Goal: Information Seeking & Learning: Learn about a topic

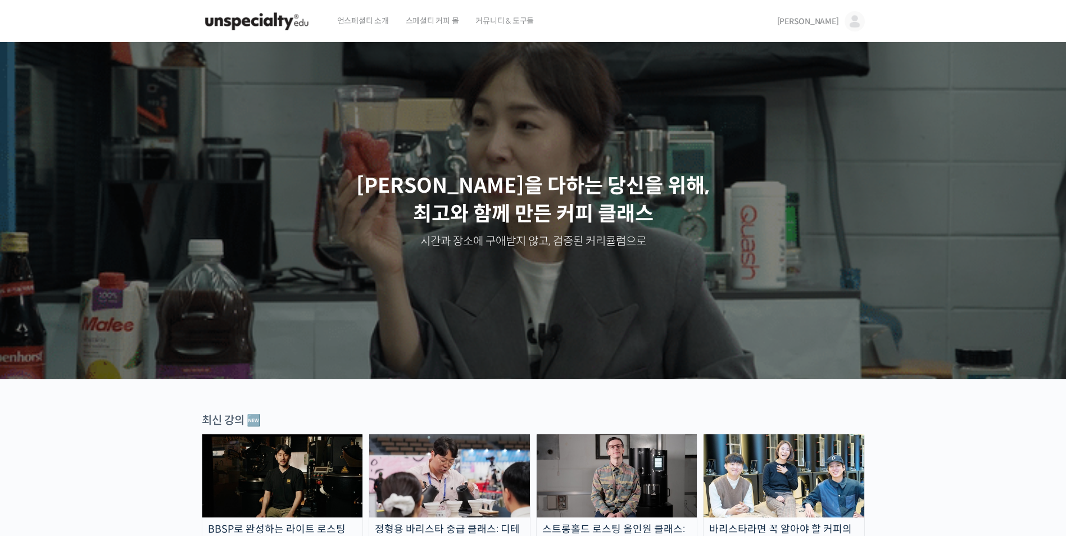
click at [857, 24] on img at bounding box center [855, 21] width 20 height 20
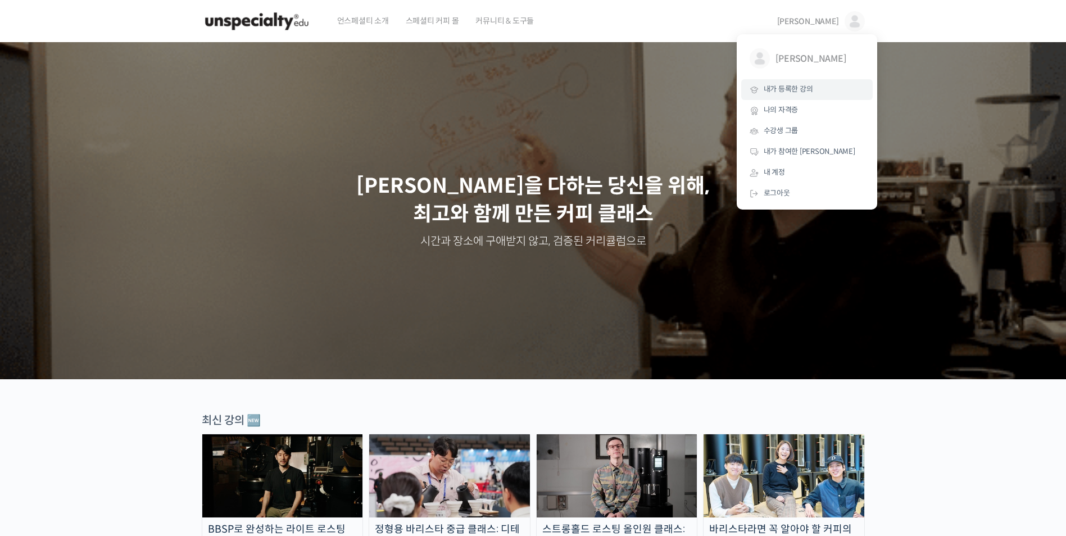
click at [800, 90] on span "내가 등록한 강의" at bounding box center [788, 89] width 49 height 10
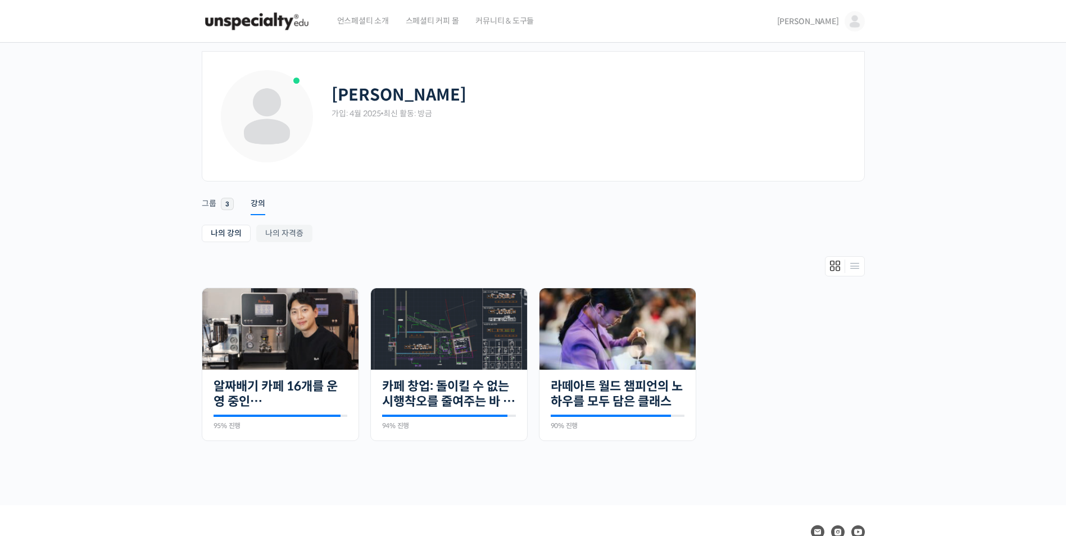
scroll to position [56, 0]
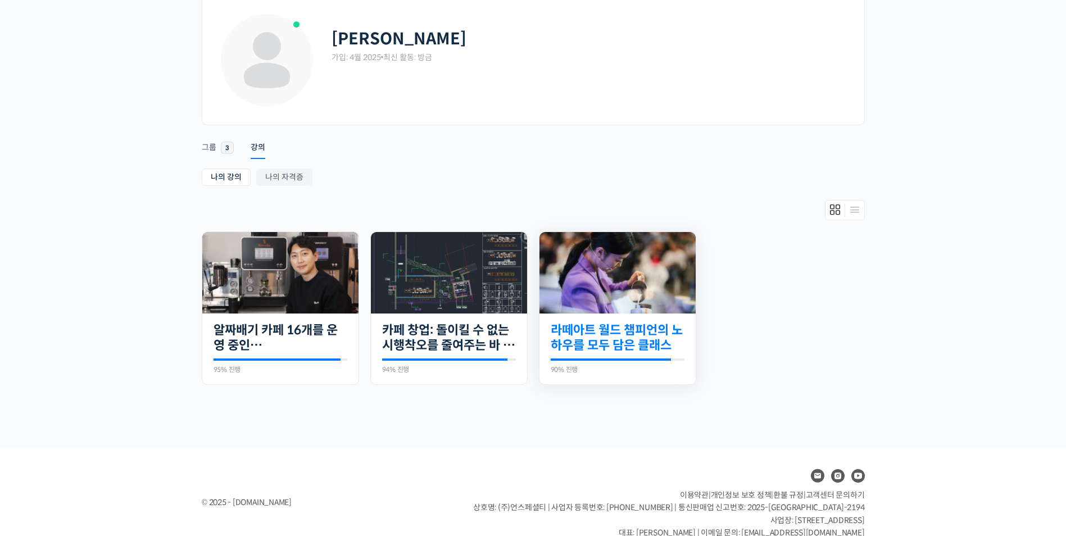
click at [613, 341] on link "라떼아트 월드 챔피언의 노하우를 모두 담은 클래스" at bounding box center [618, 338] width 134 height 31
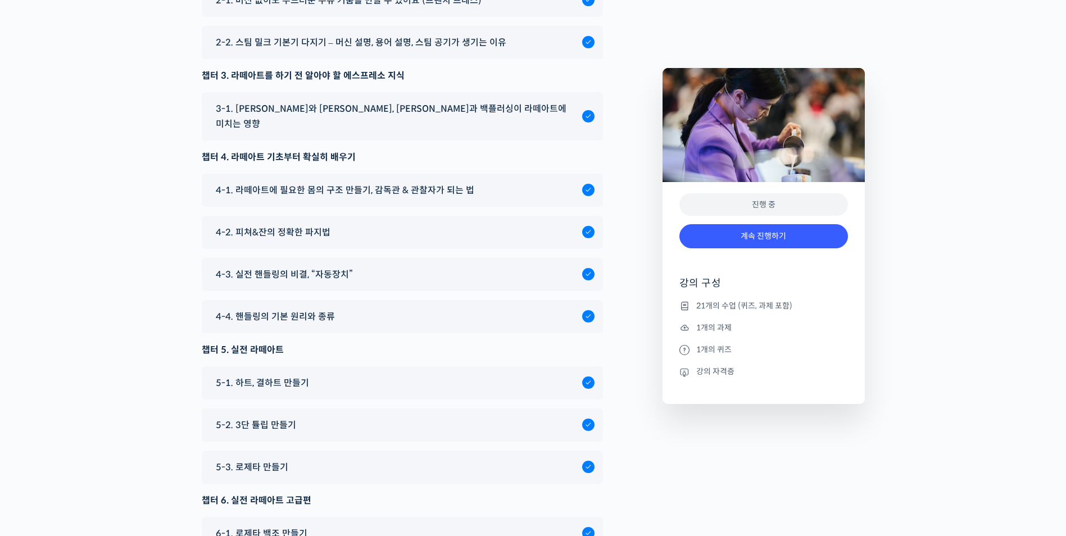
scroll to position [6295, 0]
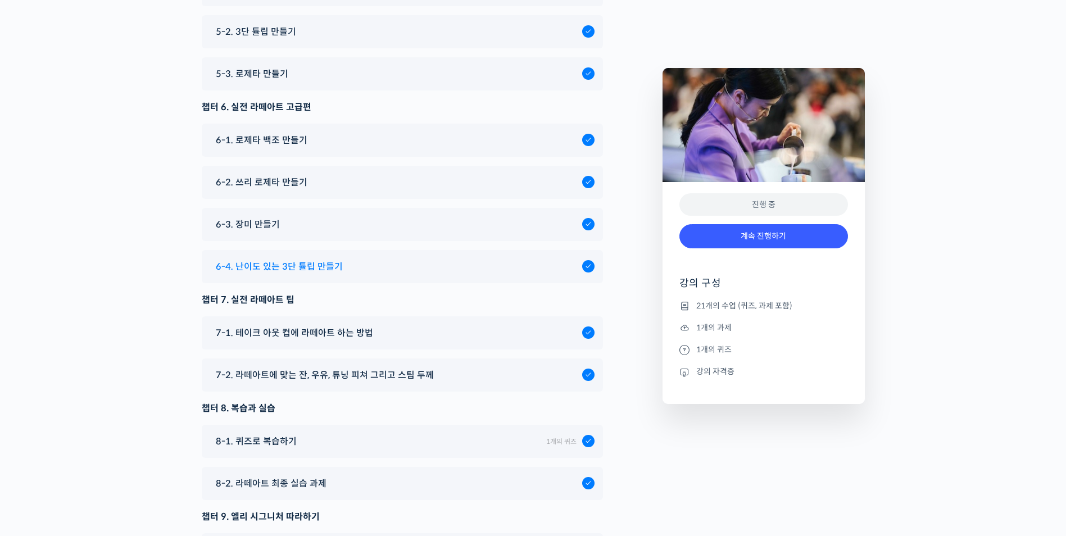
click at [318, 259] on span "6-4. 난이도 있는 3단 튤립 만들기" at bounding box center [279, 266] width 127 height 15
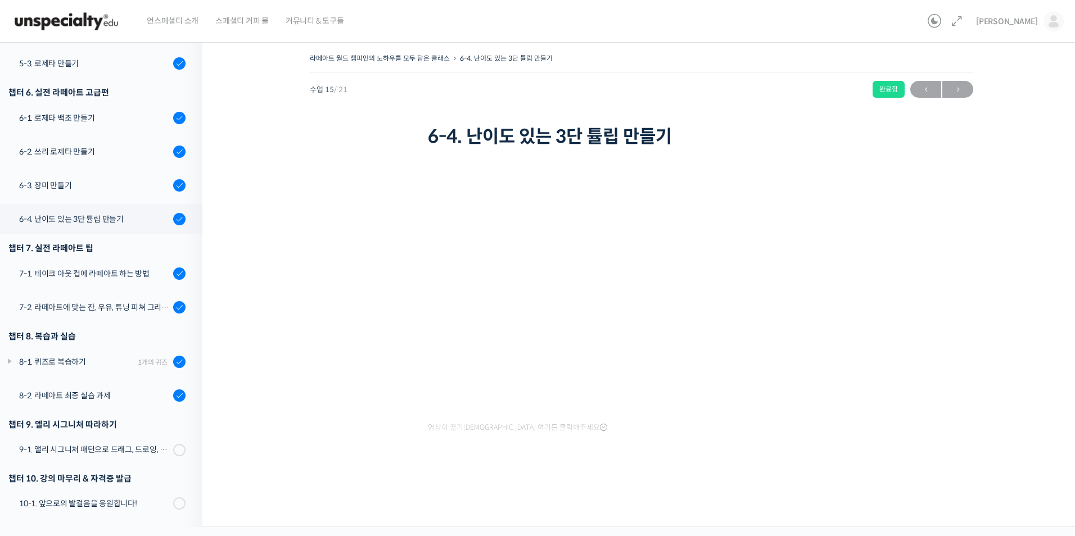
scroll to position [490, 0]
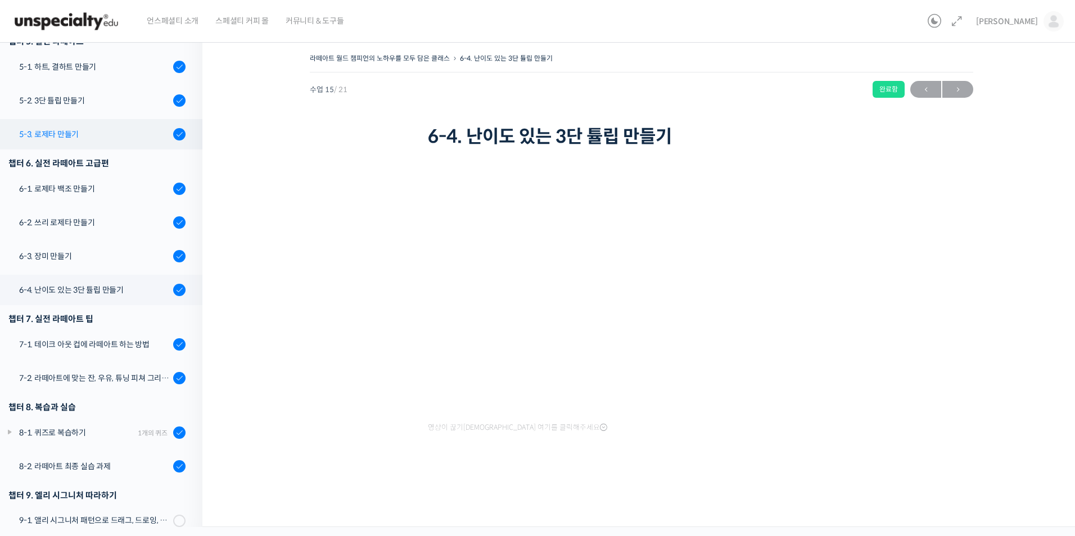
click at [76, 134] on div "5-3. 로제타 만들기" at bounding box center [94, 134] width 151 height 12
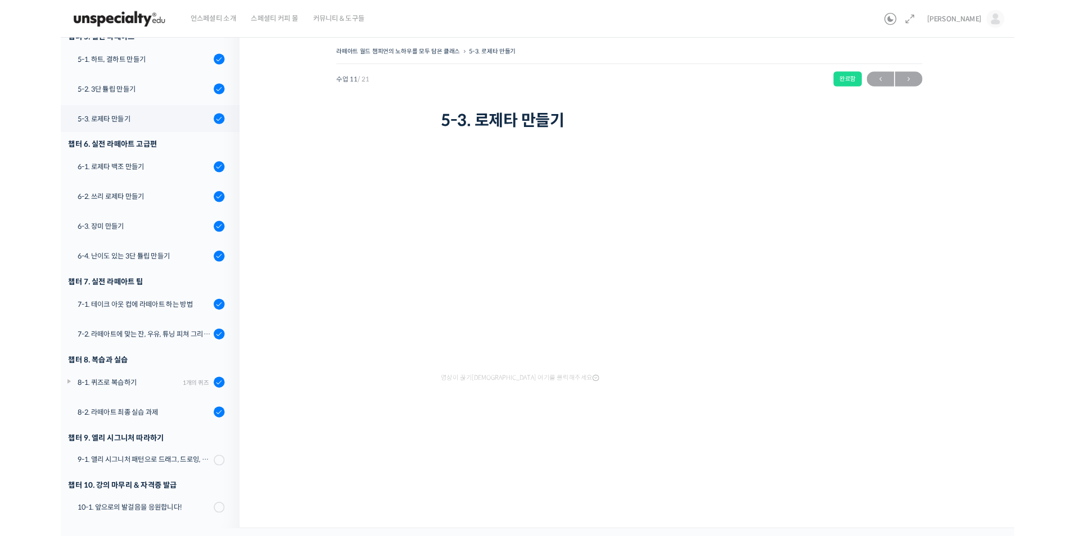
scroll to position [490, 0]
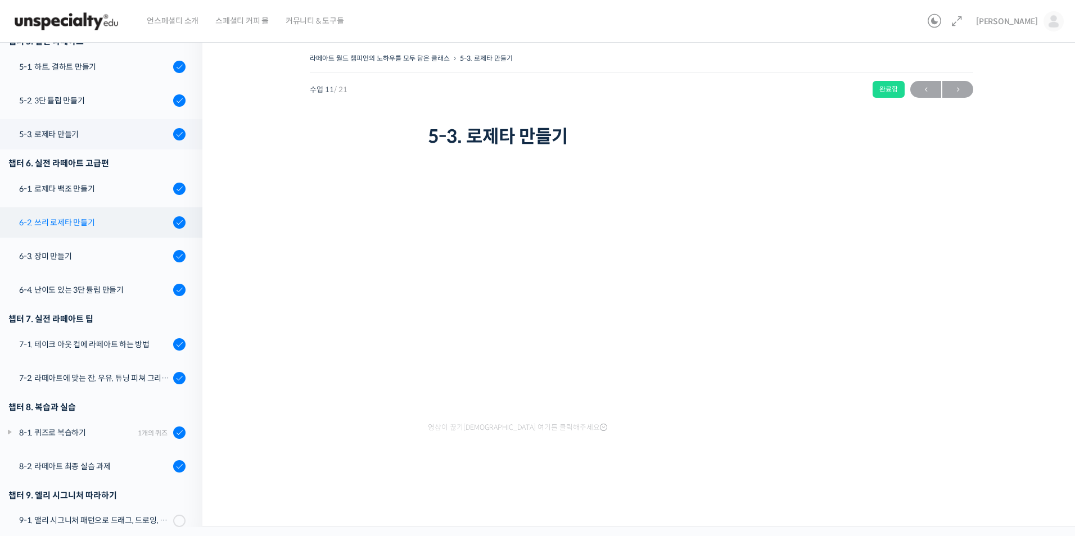
click at [129, 221] on div "6-2. 쓰리 로제타 만들기" at bounding box center [94, 222] width 151 height 12
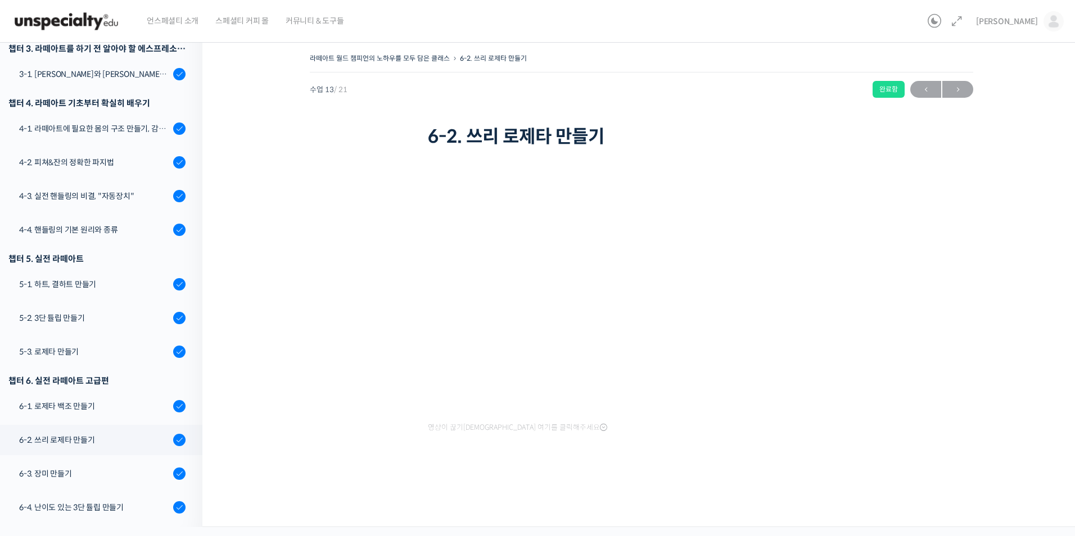
scroll to position [111, 0]
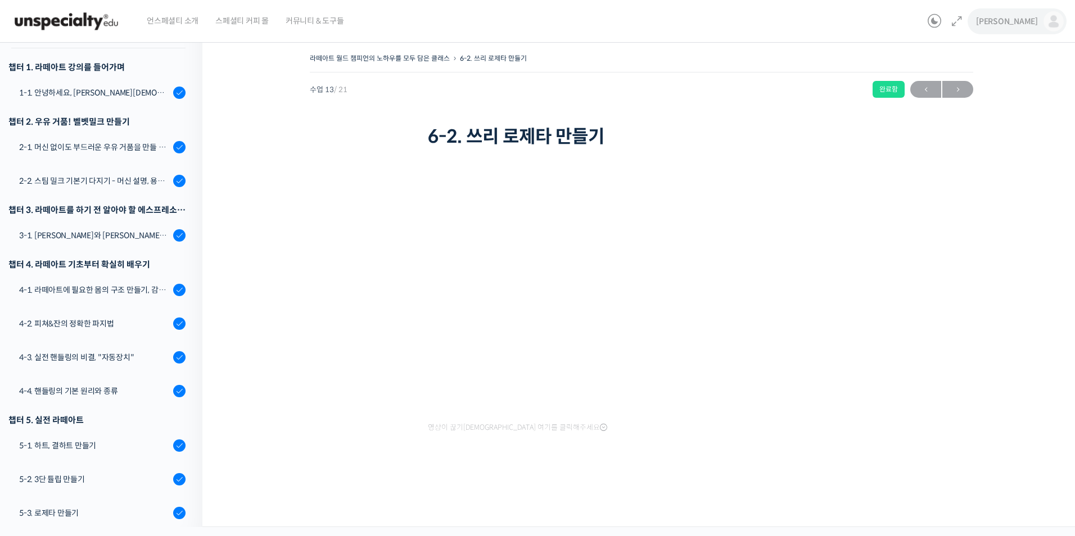
click at [1026, 18] on span "[PERSON_NAME]" at bounding box center [1007, 21] width 62 height 10
click at [1006, 93] on span "내가 등록한 강의" at bounding box center [986, 89] width 49 height 10
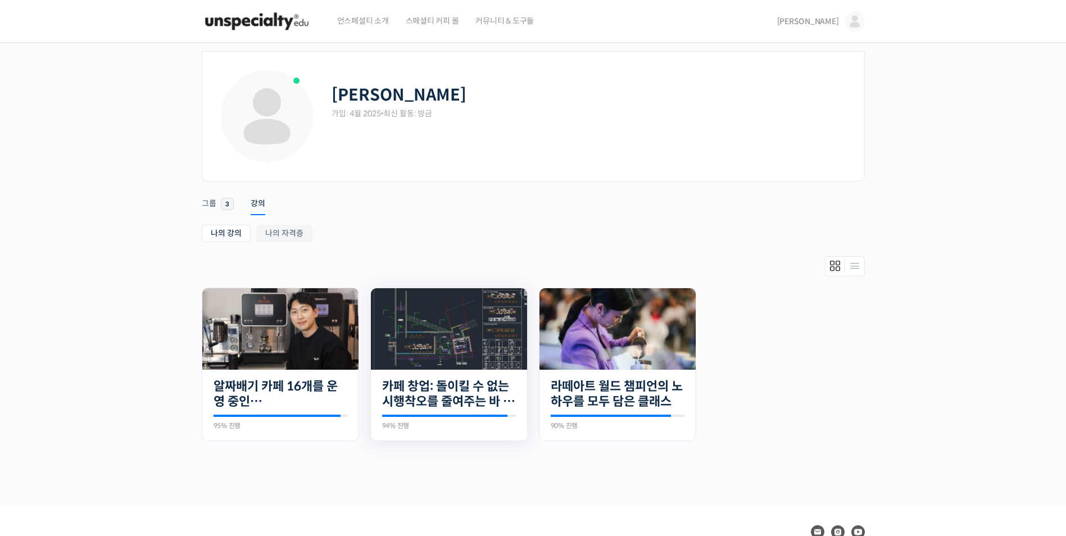
click at [457, 307] on img at bounding box center [449, 328] width 156 height 81
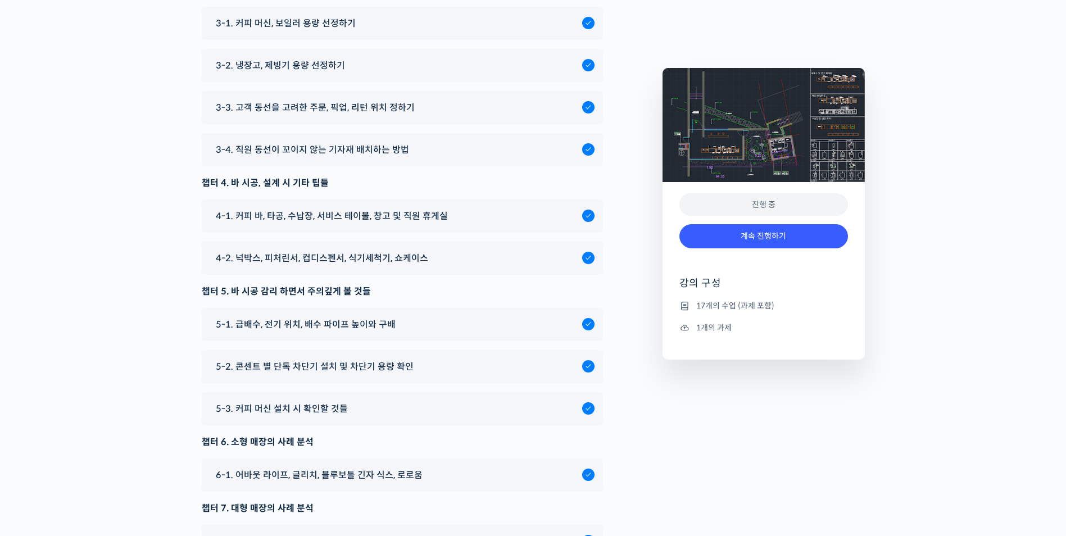
scroll to position [4496, 0]
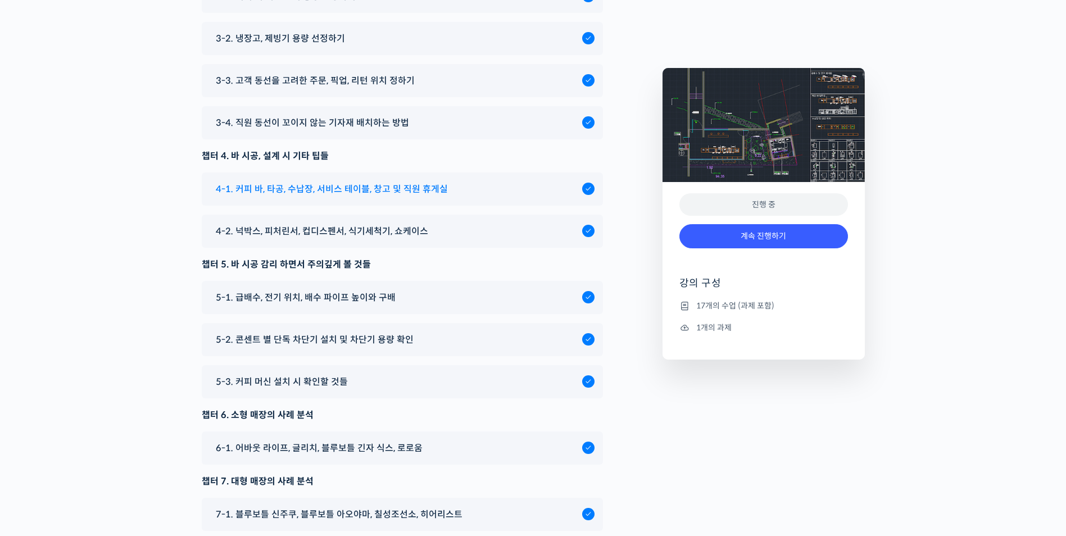
click at [269, 197] on span "4-1. 커피 바, 타공, 수납장, 서비스 테이블, 창고 및 직원 휴게실" at bounding box center [332, 189] width 232 height 15
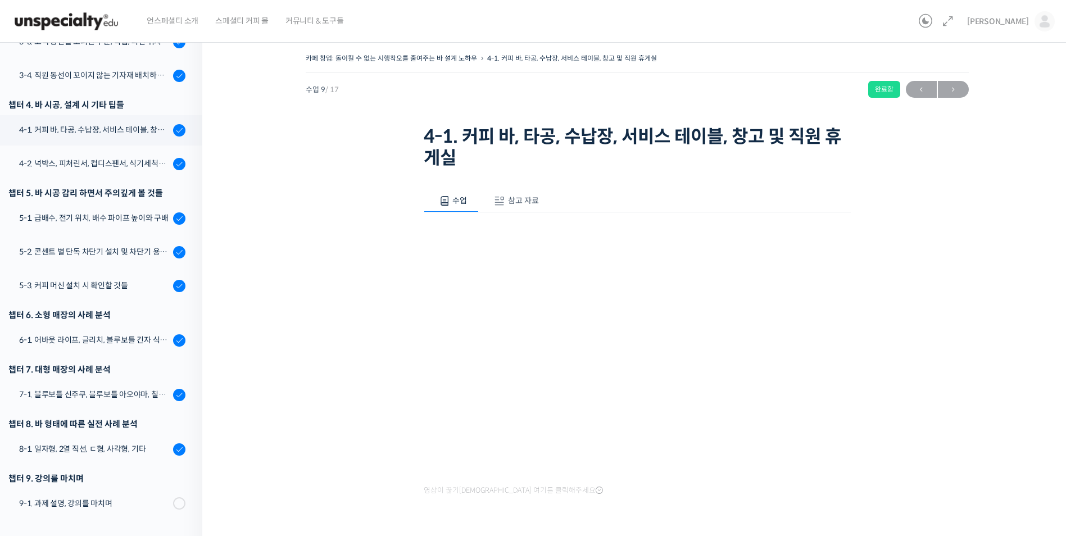
scroll to position [353, 0]
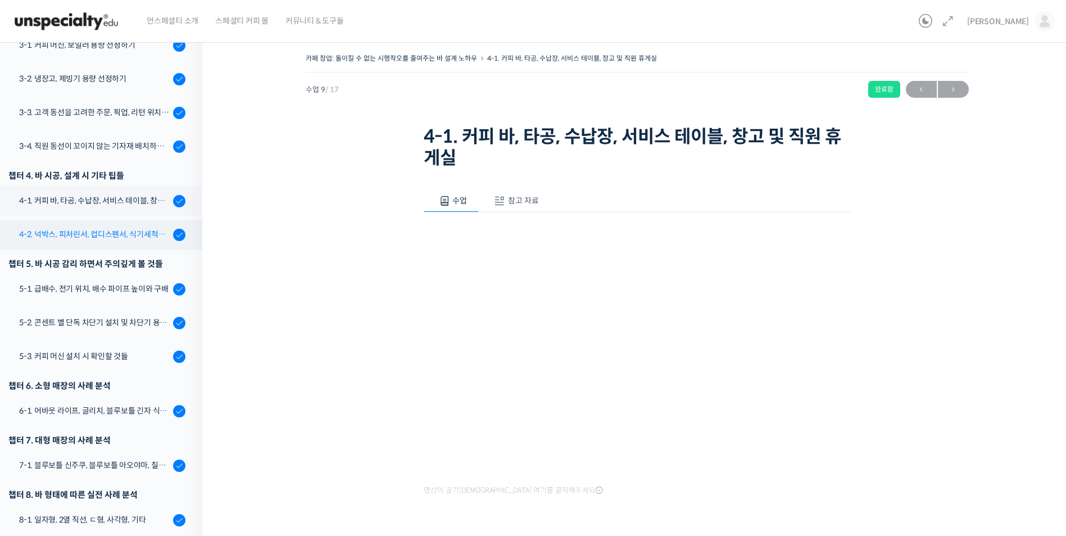
click at [75, 229] on div "4-2. 넉박스, 피처린서, 컵디스펜서, 식기세척기, 쇼케이스" at bounding box center [94, 234] width 151 height 12
